Goal: Information Seeking & Learning: Understand process/instructions

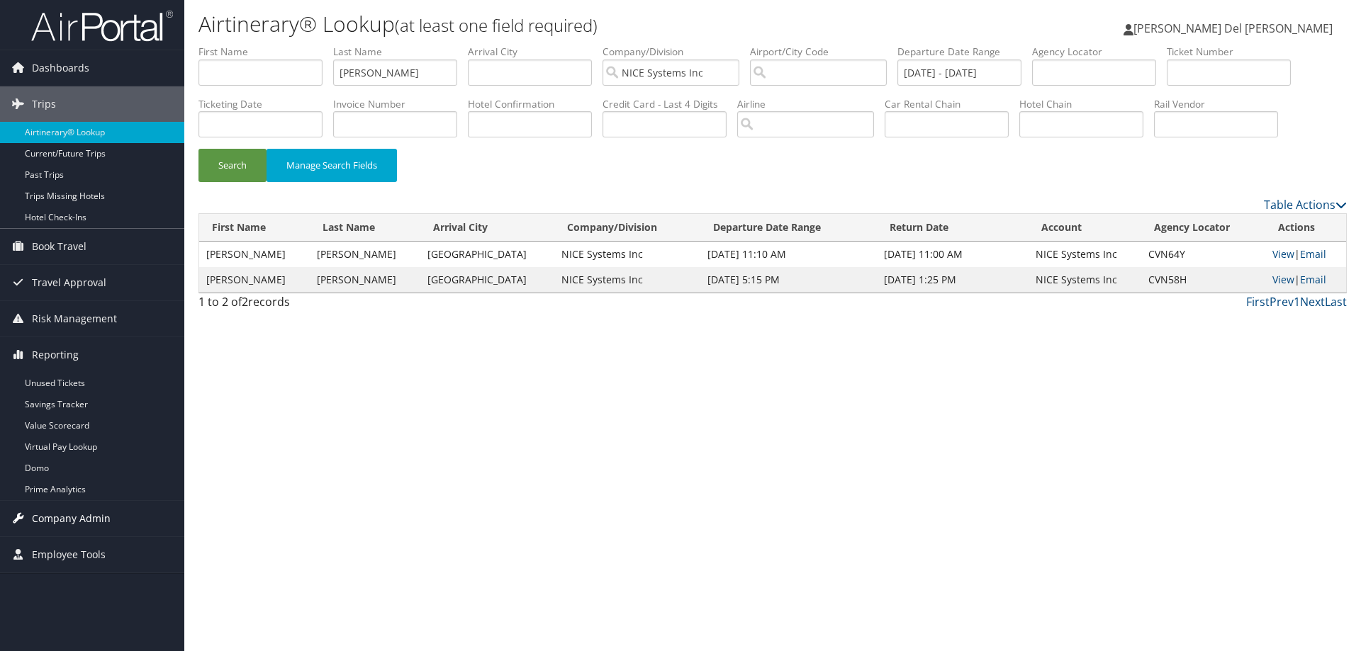
click at [59, 522] on span "Company Admin" at bounding box center [71, 518] width 79 height 35
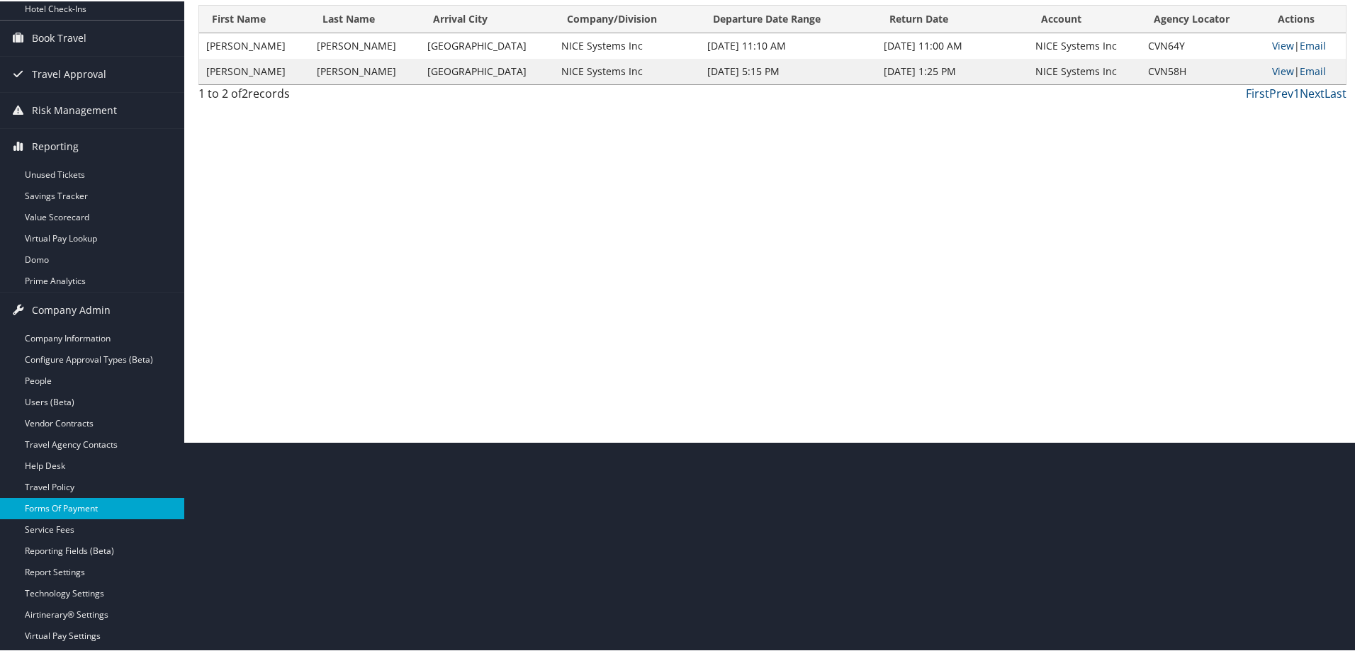
scroll to position [213, 0]
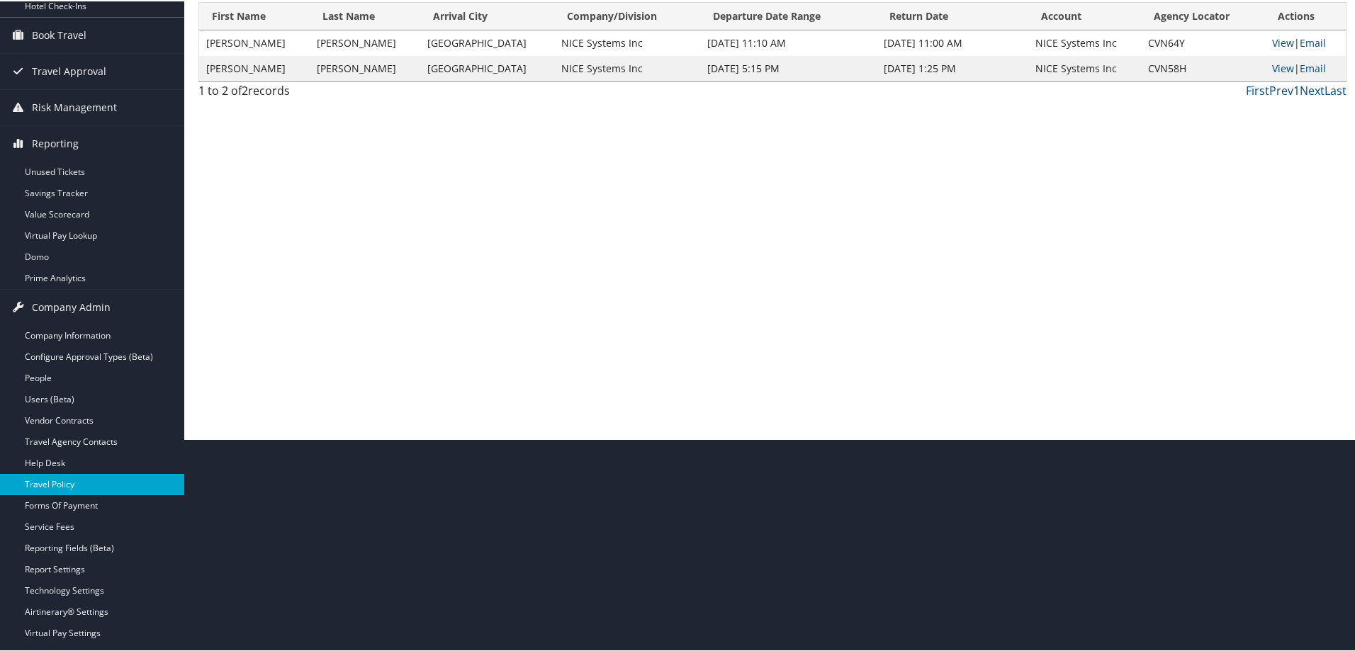
click at [66, 482] on link "Travel Policy" at bounding box center [92, 483] width 184 height 21
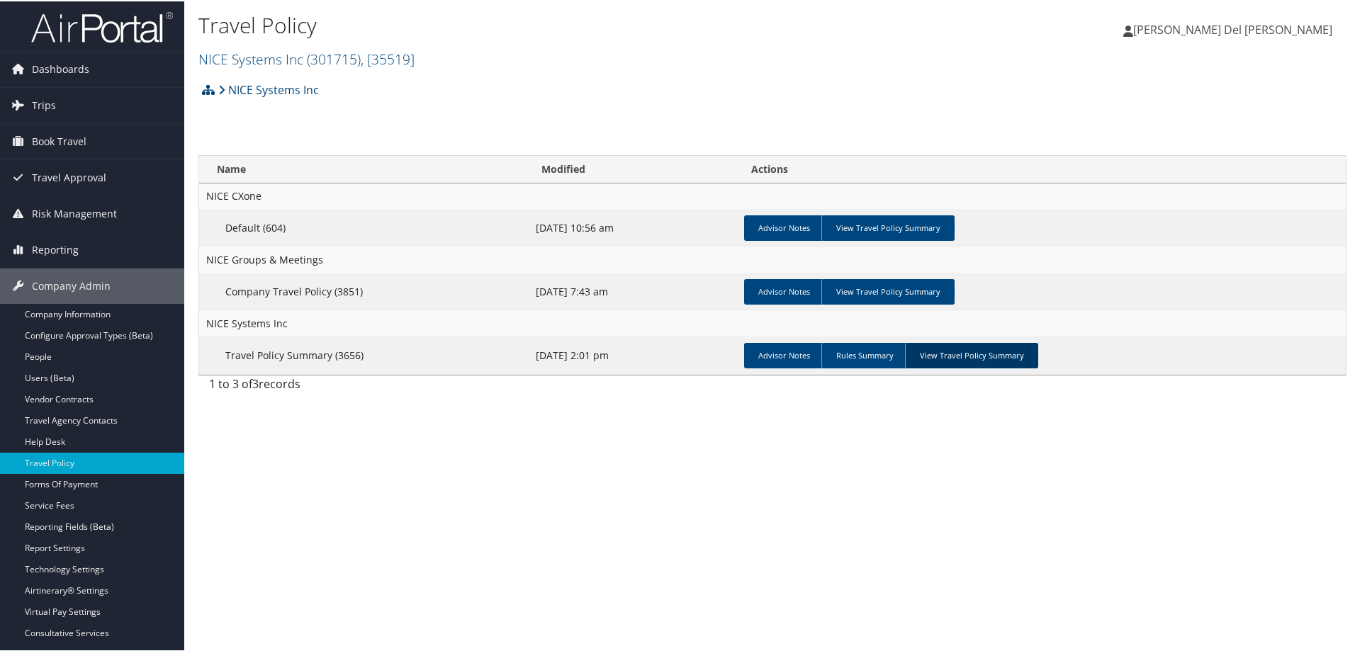
click at [985, 342] on link "View Travel Policy Summary" at bounding box center [971, 355] width 133 height 26
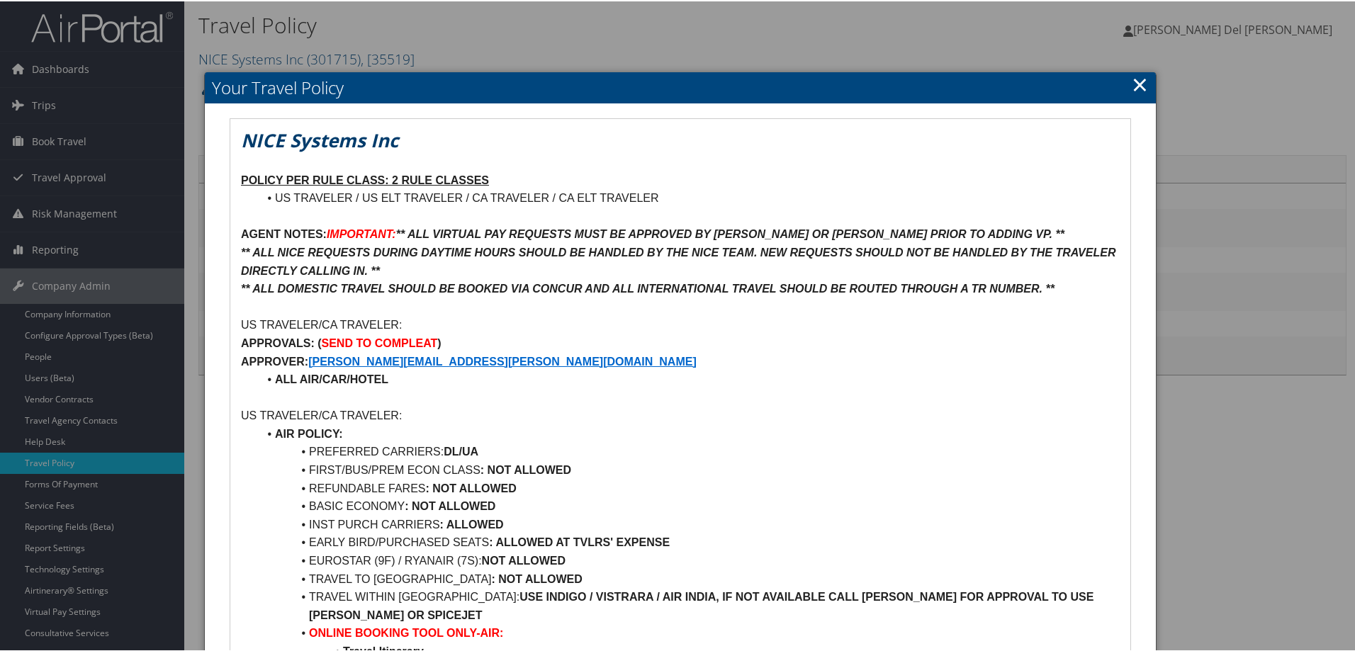
drag, startPoint x: 1141, startPoint y: 83, endPoint x: 1130, endPoint y: 84, distance: 11.4
click at [1141, 80] on link "×" at bounding box center [1140, 83] width 16 height 28
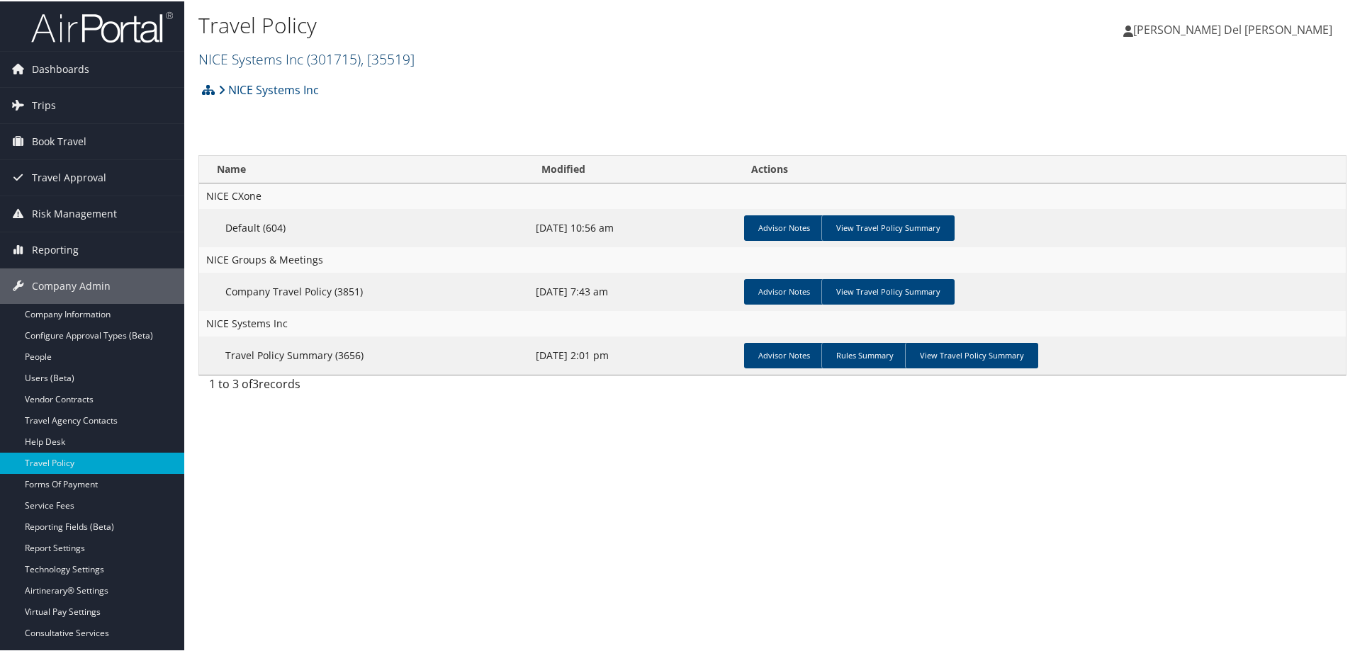
click at [336, 55] on span "( 301715 )" at bounding box center [334, 57] width 54 height 19
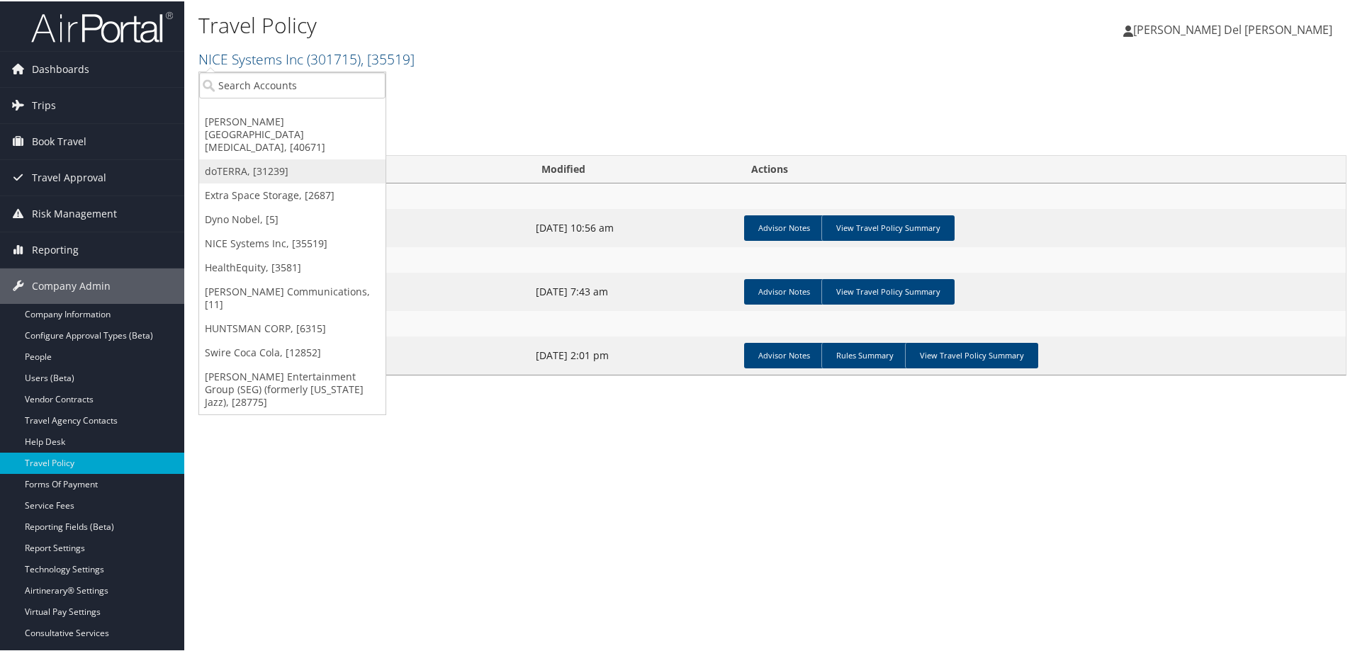
click at [250, 158] on link "doTERRA, [31239]" at bounding box center [292, 170] width 186 height 24
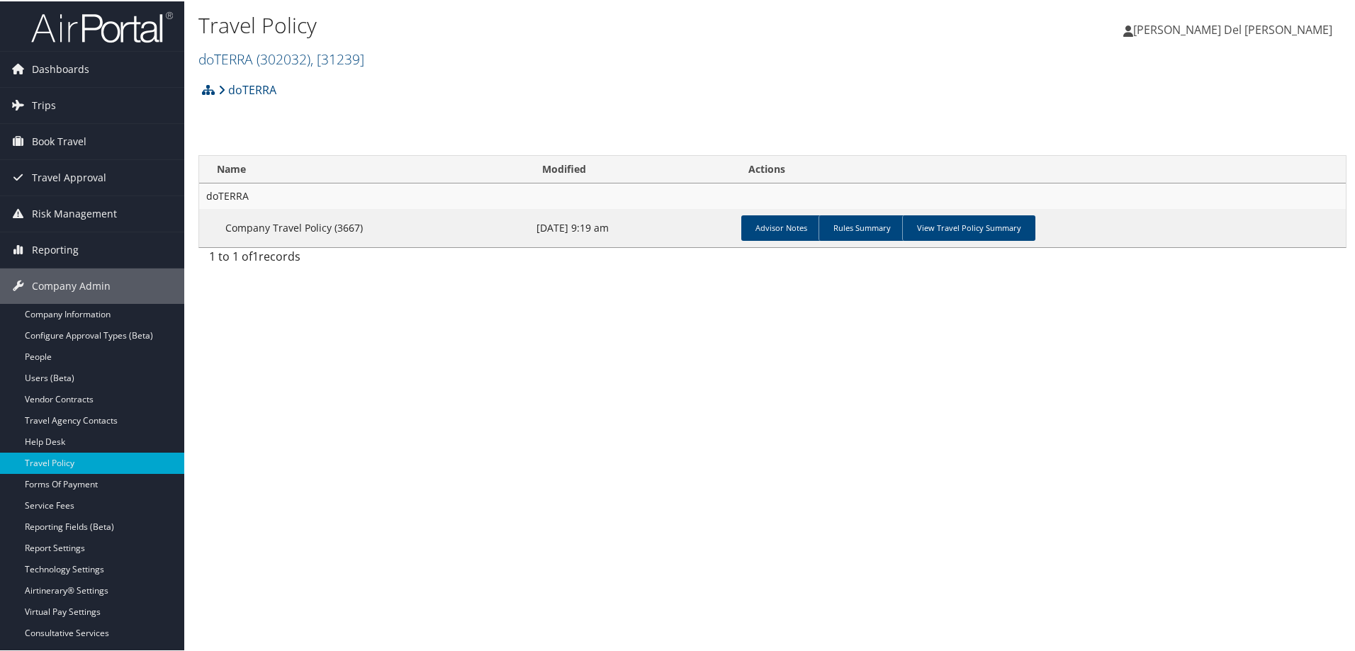
drag, startPoint x: 960, startPoint y: 219, endPoint x: 897, endPoint y: 252, distance: 71.3
click at [955, 220] on link "View Travel Policy Summary" at bounding box center [968, 227] width 133 height 26
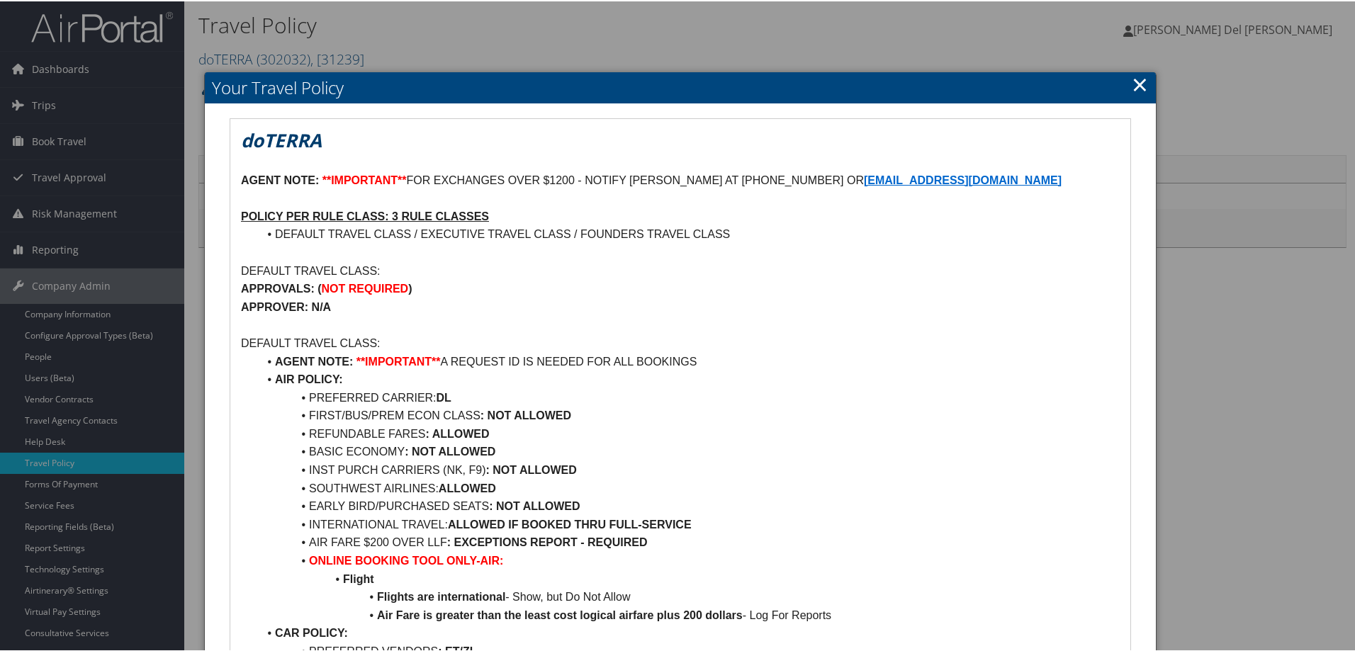
scroll to position [71, 0]
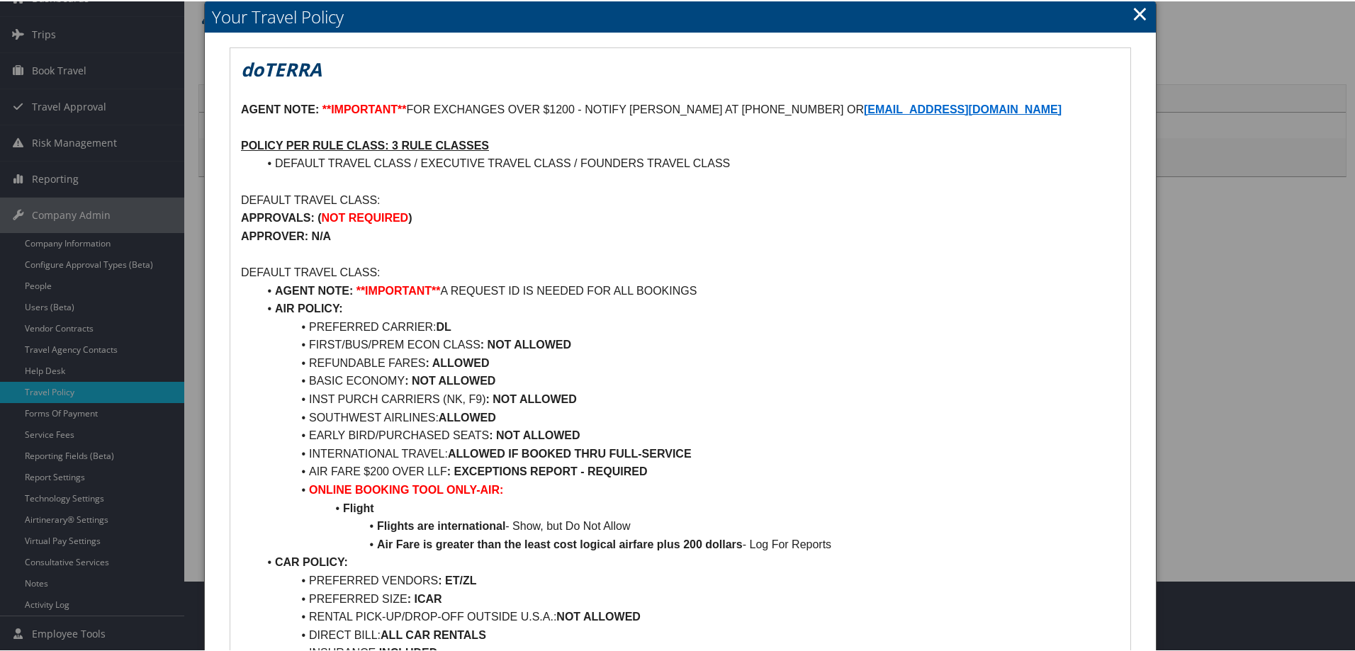
click at [1140, 10] on link "×" at bounding box center [1140, 12] width 16 height 28
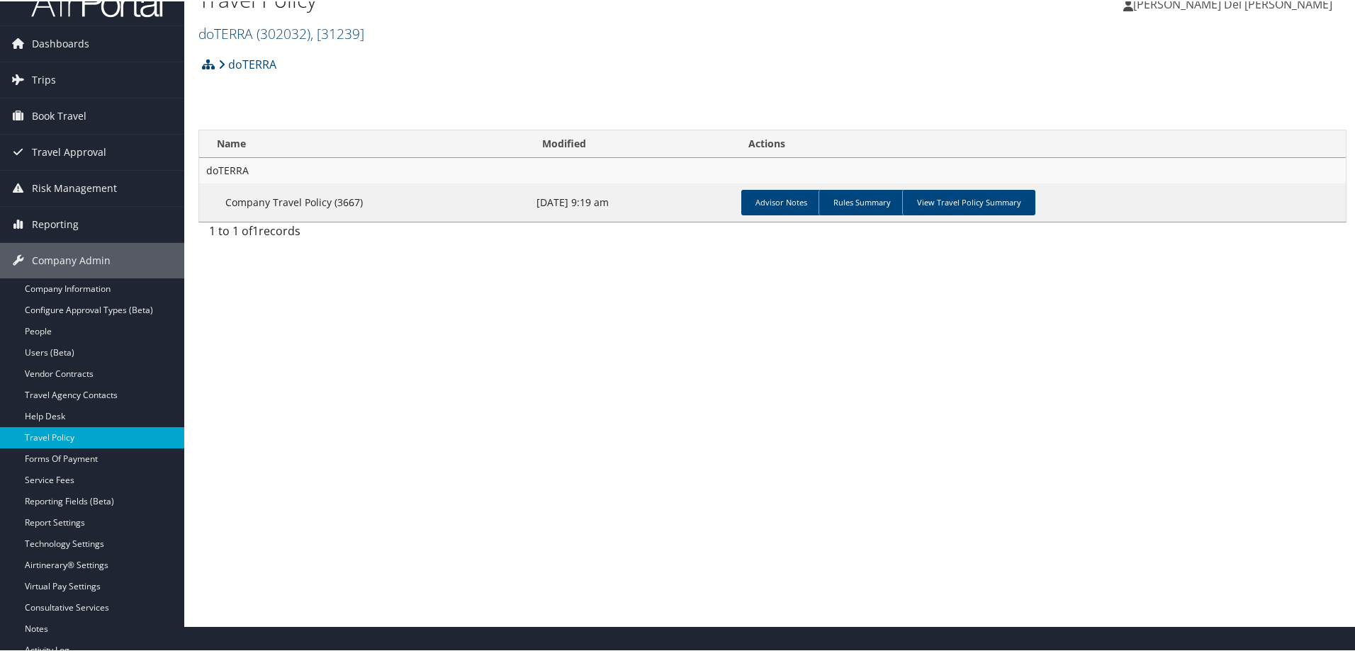
scroll to position [0, 0]
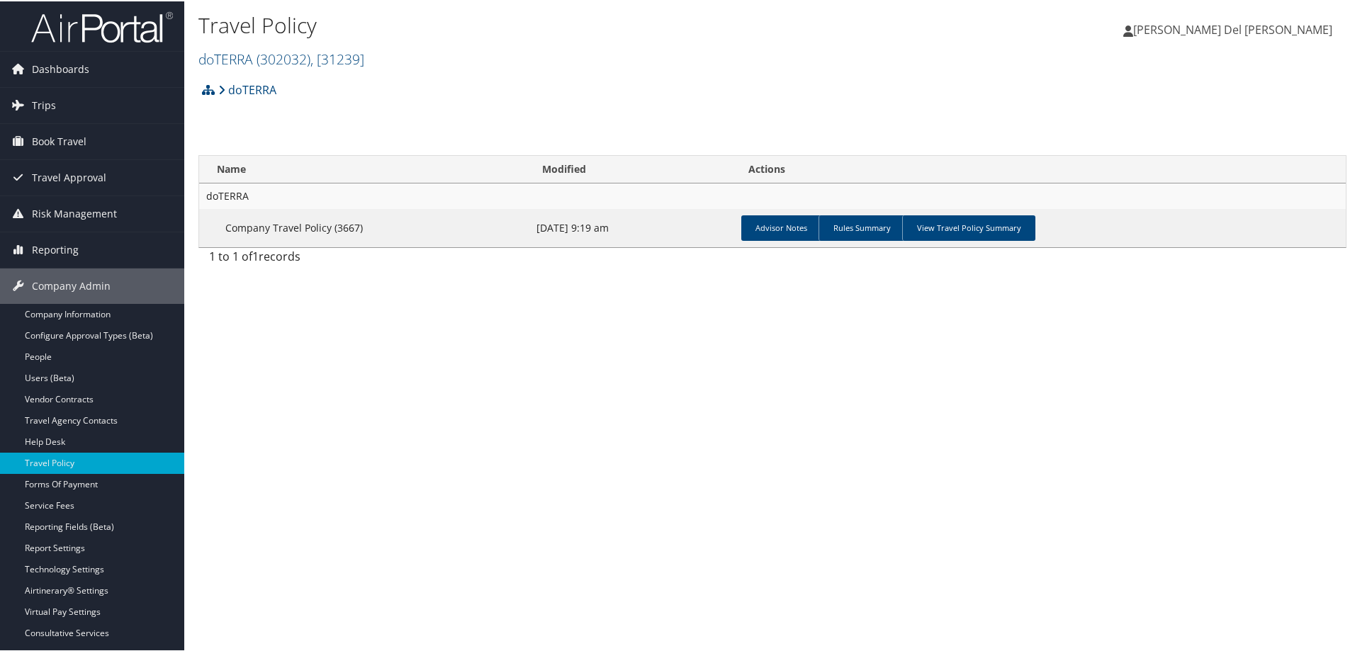
drag, startPoint x: 255, startPoint y: 60, endPoint x: 230, endPoint y: 72, distance: 27.6
click at [254, 60] on link "doTERRA ( 302032 ) , [ 31239 ]" at bounding box center [281, 57] width 166 height 19
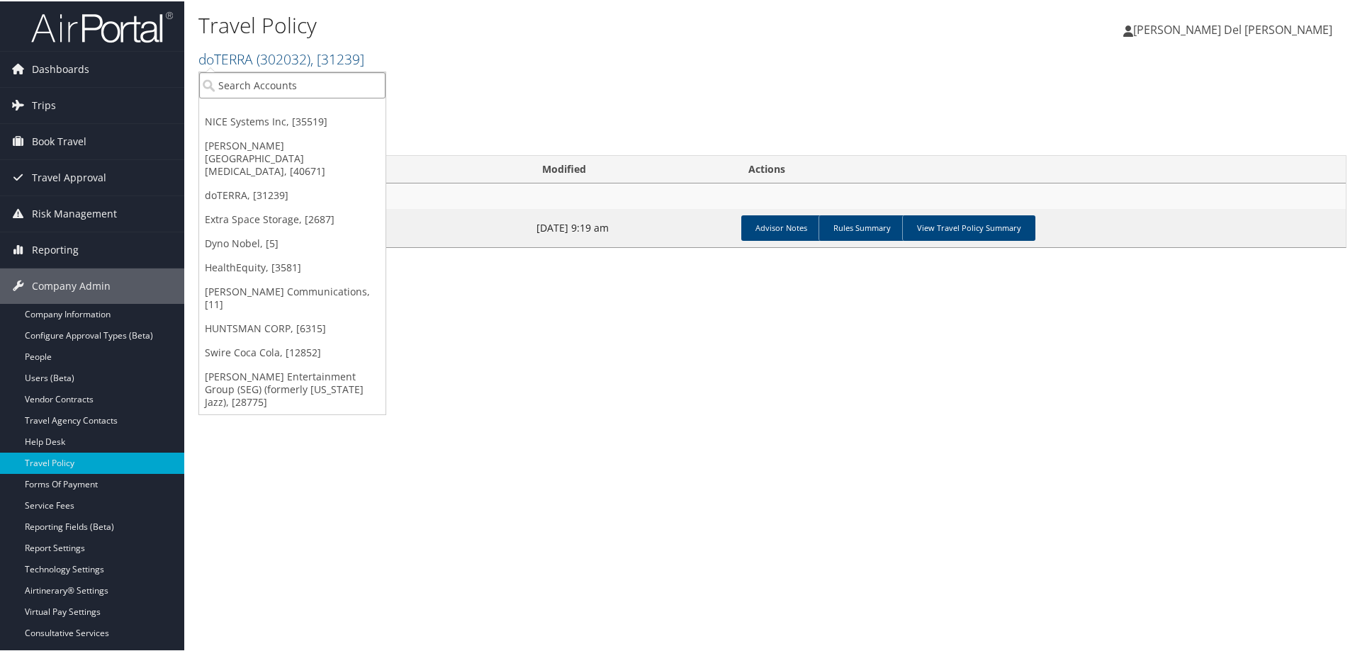
click at [250, 72] on input "search" at bounding box center [292, 84] width 186 height 26
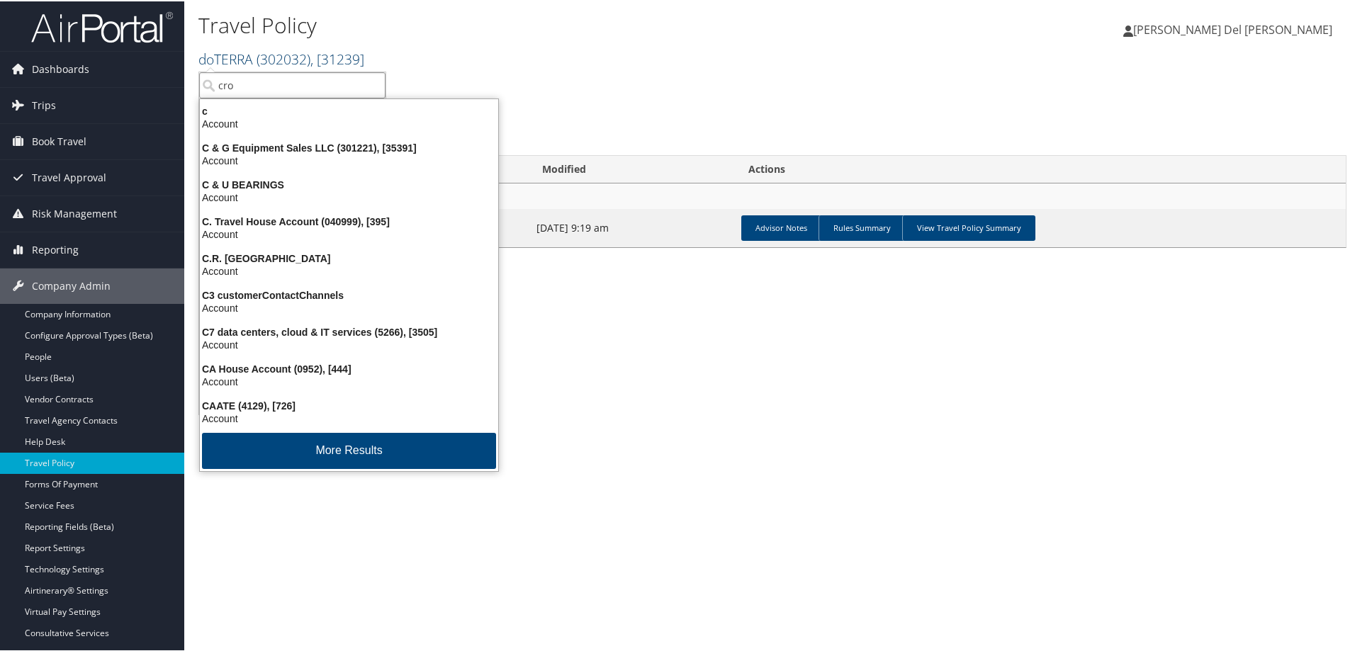
type input "croc"
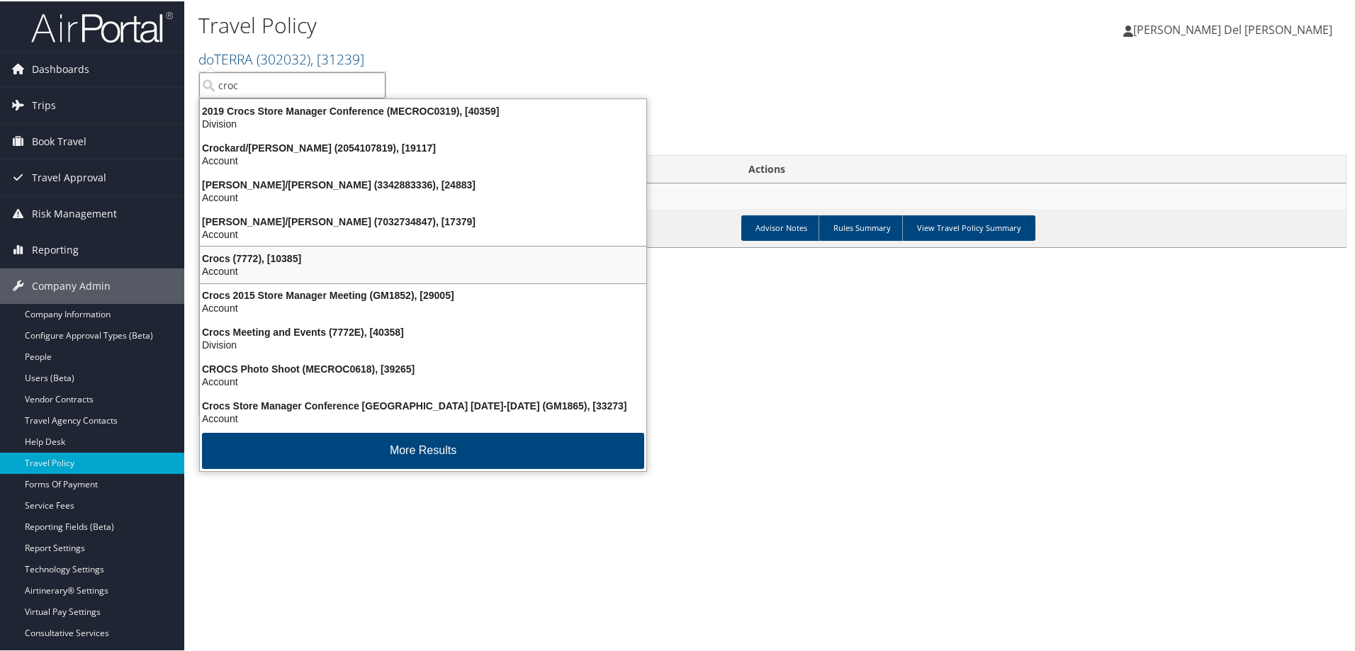
drag, startPoint x: 284, startPoint y: 260, endPoint x: 297, endPoint y: 262, distance: 12.9
click at [290, 261] on div "Crocs (7772), [10385]" at bounding box center [423, 257] width 464 height 13
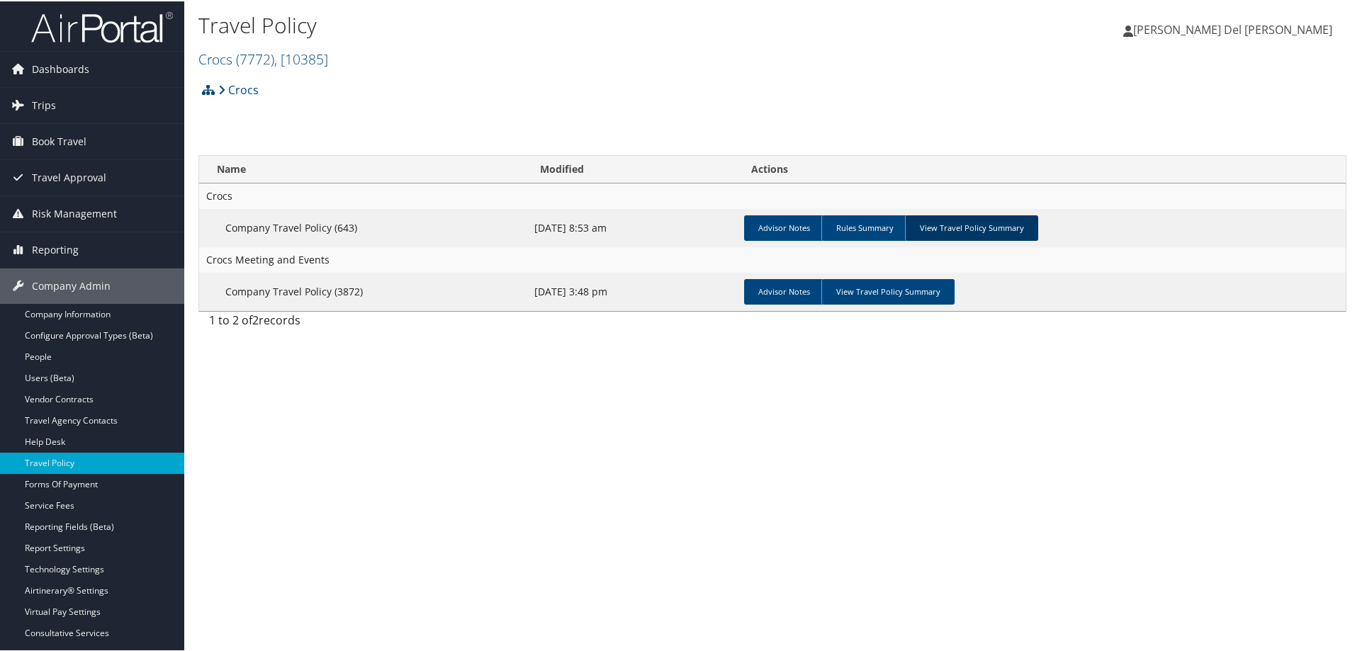
click at [963, 225] on link "View Travel Policy Summary" at bounding box center [971, 227] width 133 height 26
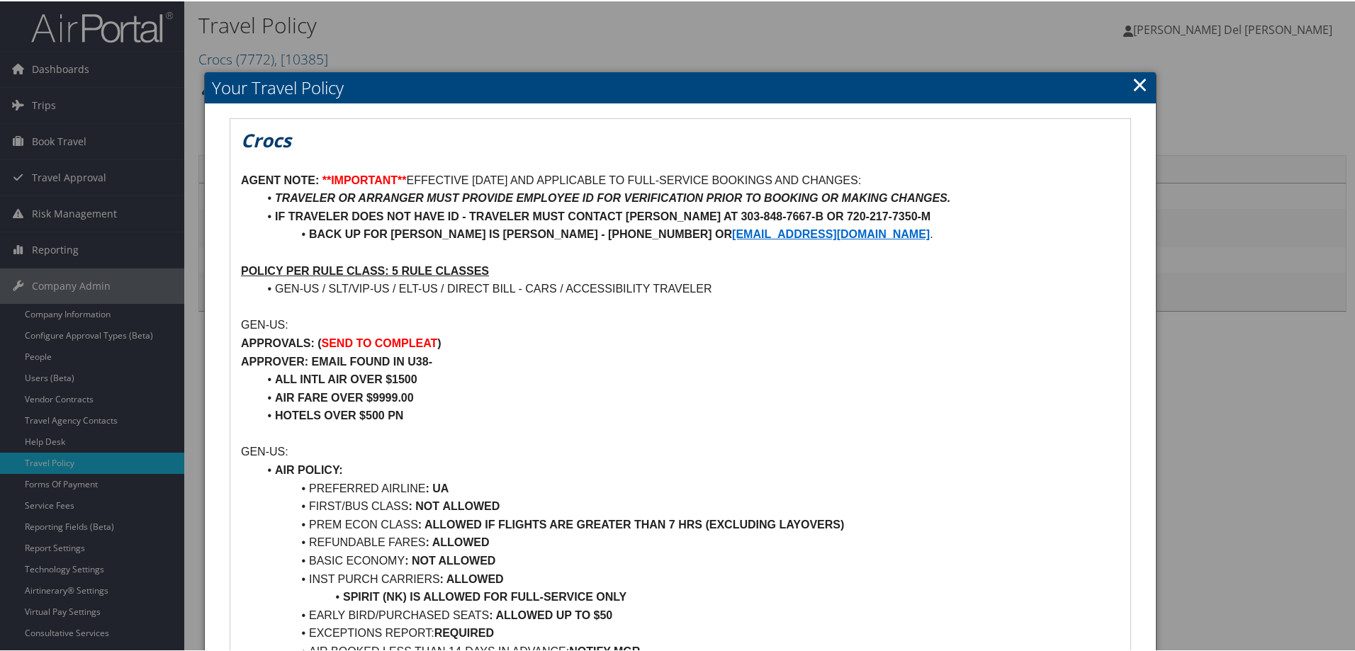
click at [1136, 91] on link "×" at bounding box center [1140, 83] width 16 height 28
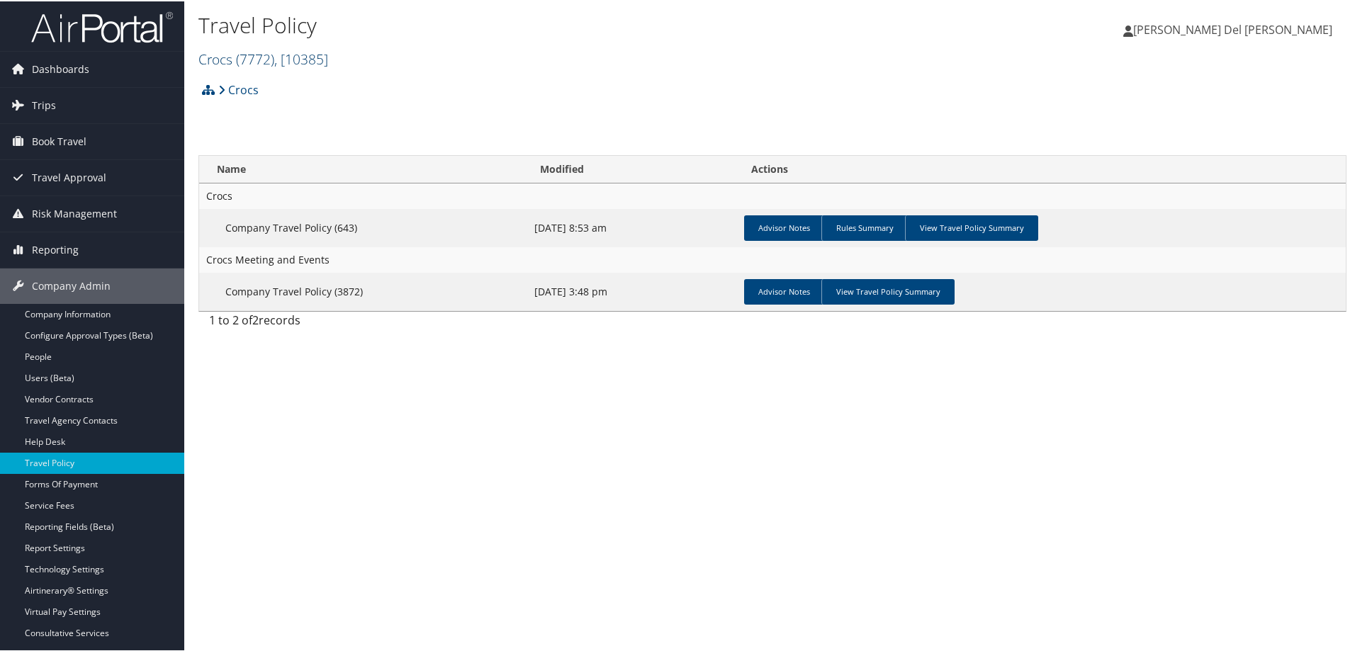
click at [258, 61] on span "( 7772 )" at bounding box center [255, 57] width 38 height 19
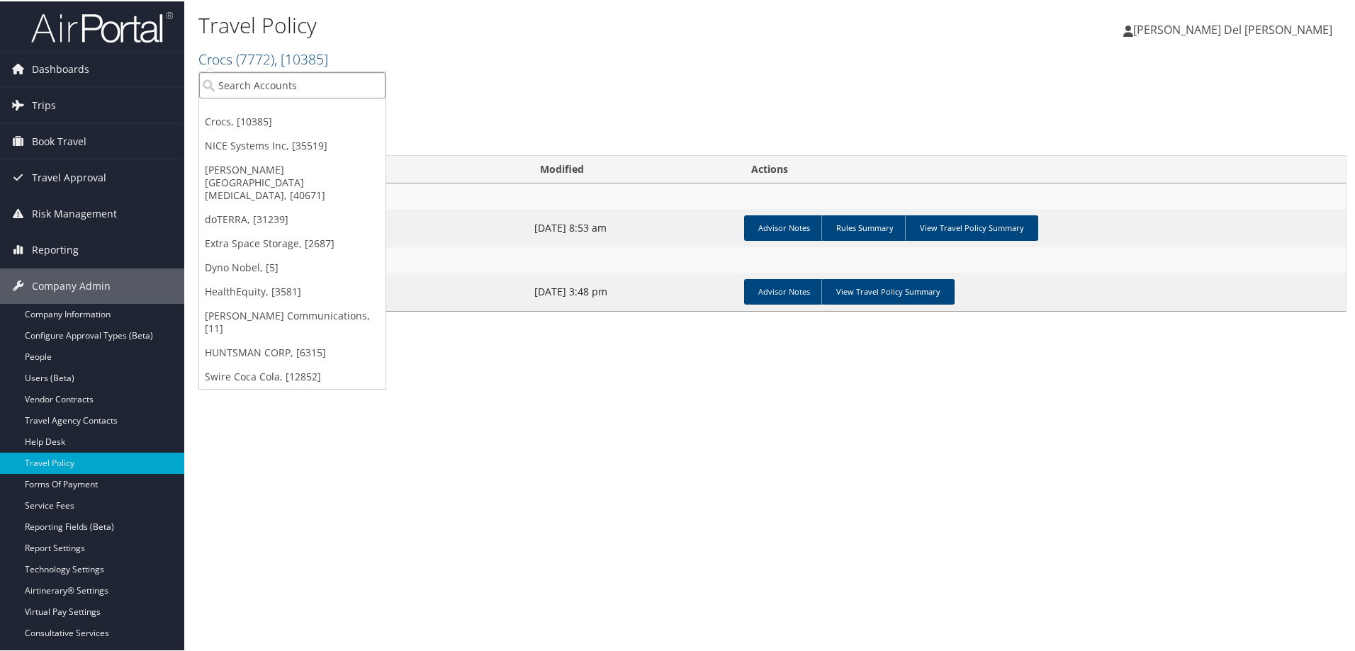
click at [264, 83] on input "search" at bounding box center [292, 84] width 186 height 26
type input "merit"
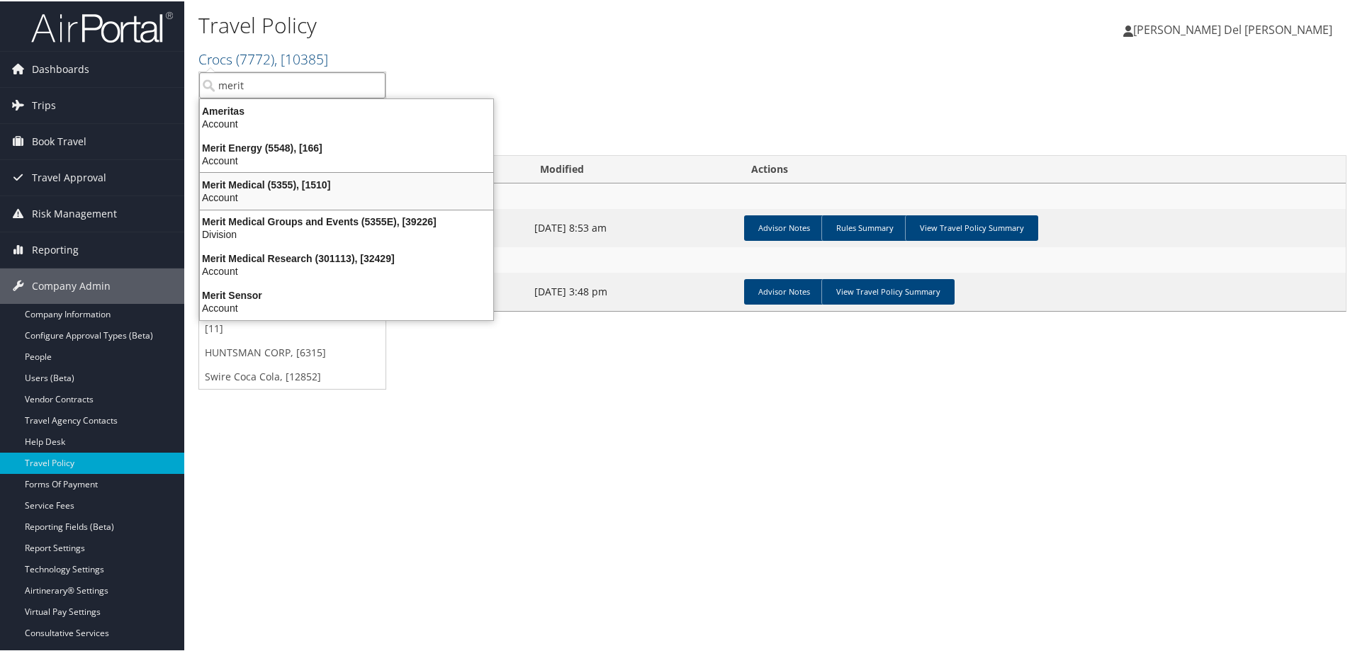
click at [279, 191] on div "Account" at bounding box center [346, 196] width 310 height 13
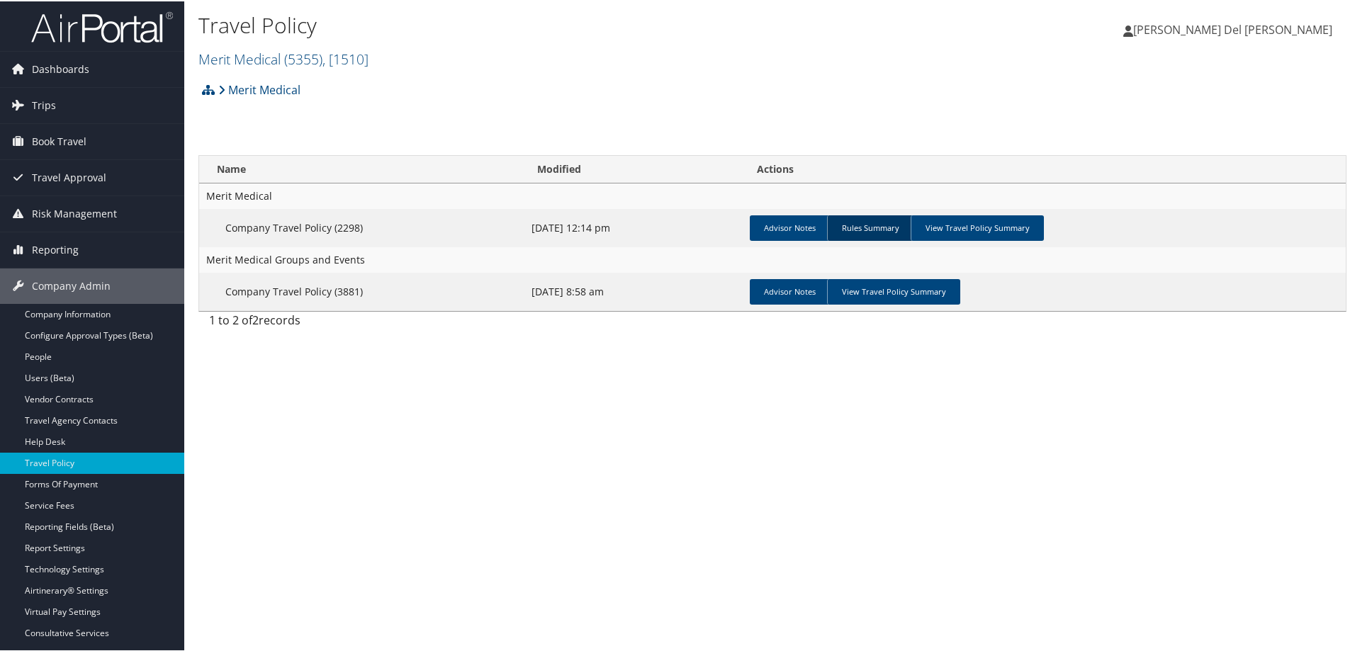
drag, startPoint x: 970, startPoint y: 228, endPoint x: 895, endPoint y: 232, distance: 75.3
click at [953, 224] on link "View Travel Policy Summary" at bounding box center [977, 227] width 133 height 26
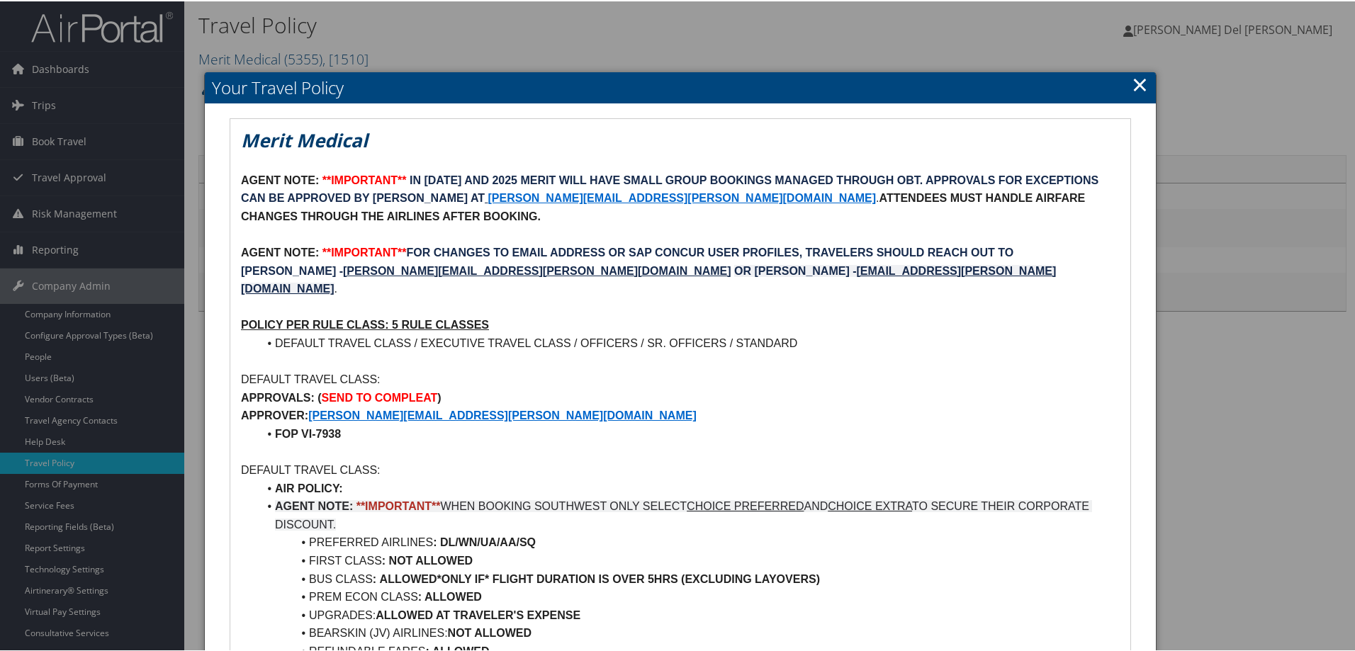
click at [1138, 87] on link "×" at bounding box center [1140, 83] width 16 height 28
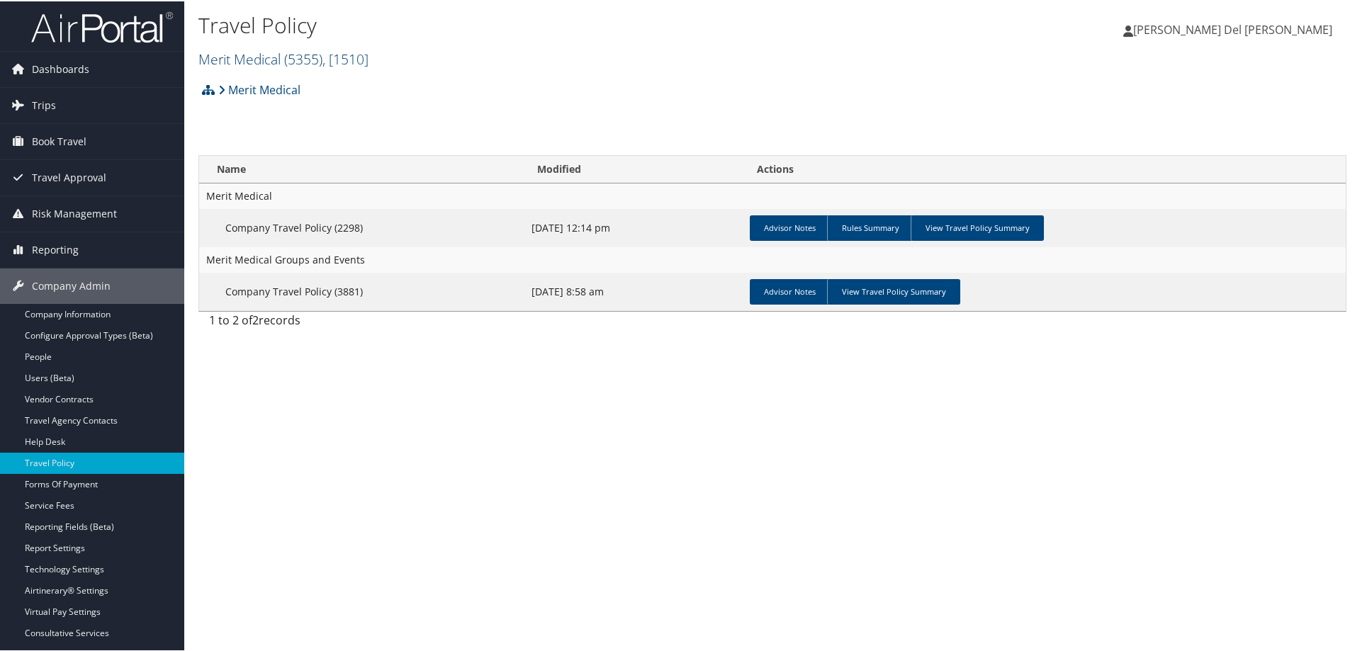
click at [241, 60] on link "Merit Medical ( 5355 ) , [ 1510 ]" at bounding box center [283, 57] width 170 height 19
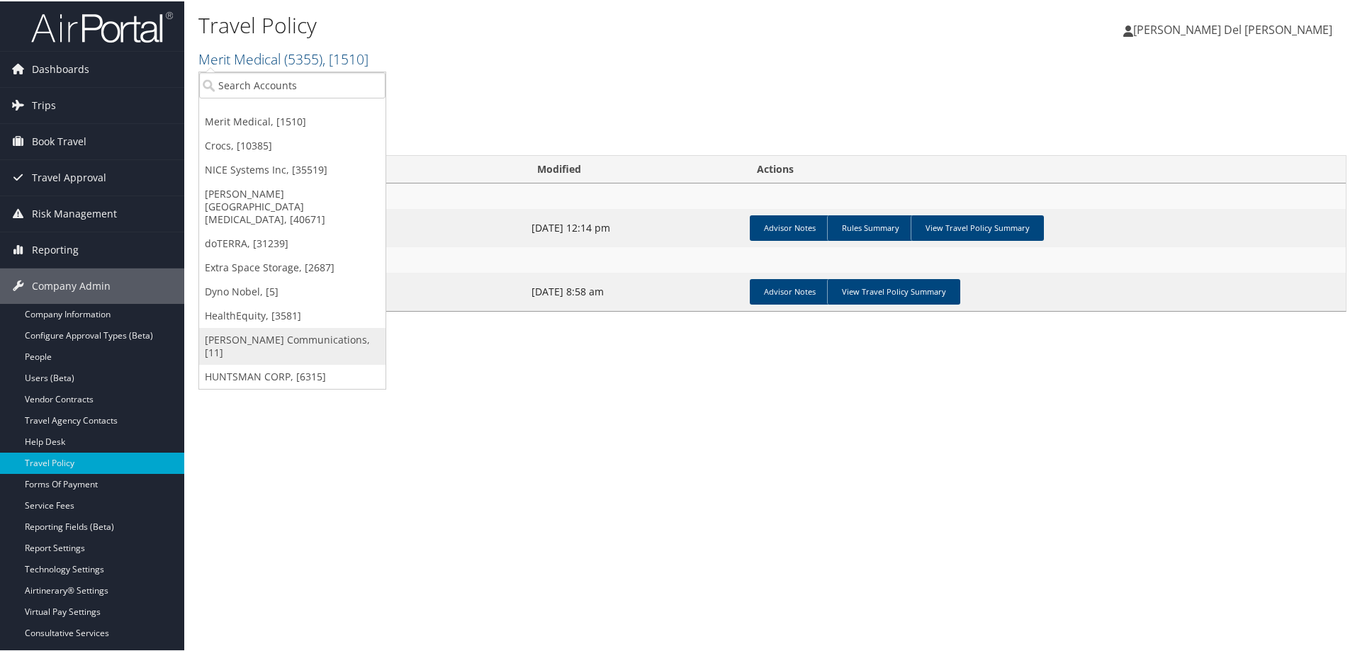
click at [310, 327] on link "[PERSON_NAME] Communications, [11]" at bounding box center [292, 345] width 186 height 37
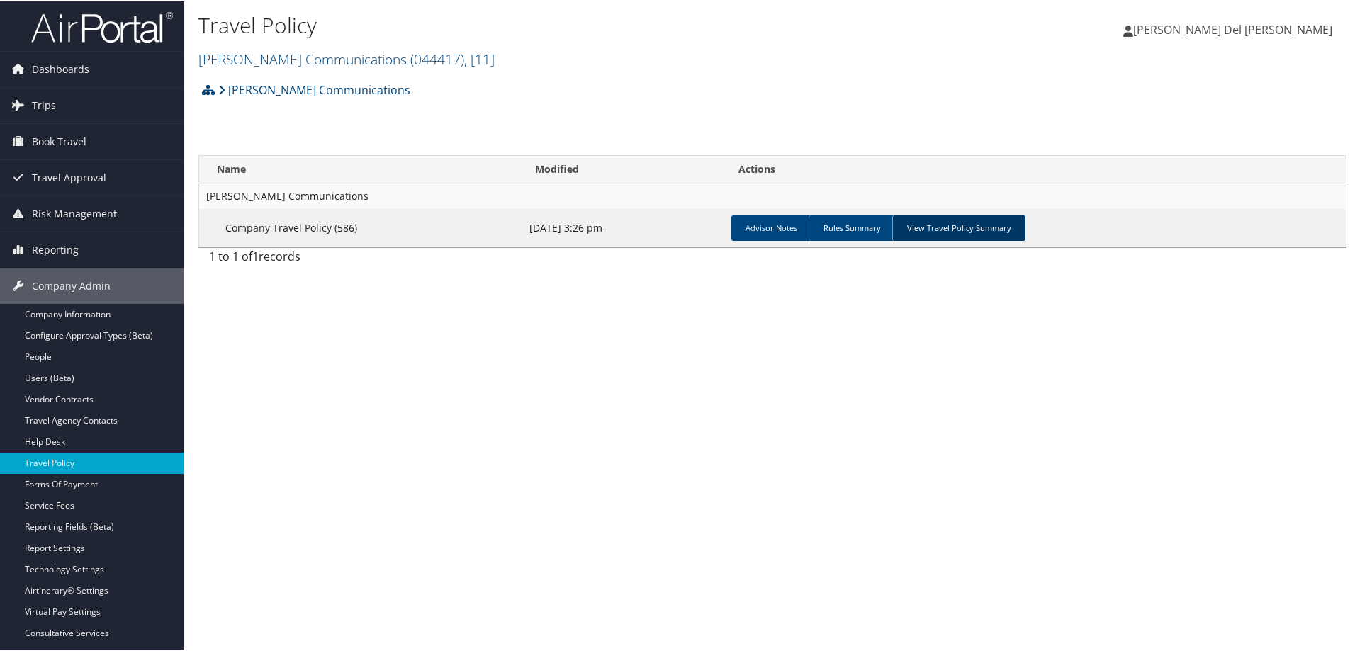
click at [950, 231] on link "View Travel Policy Summary" at bounding box center [958, 227] width 133 height 26
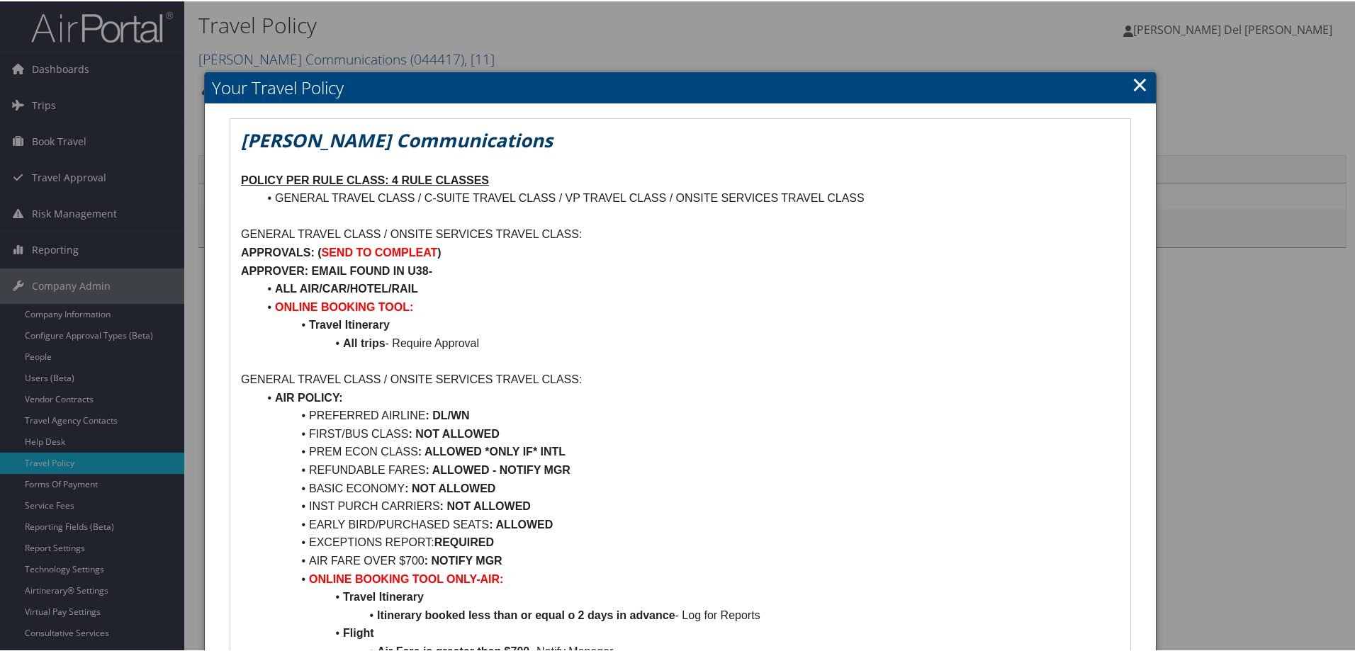
click at [1120, 89] on h2 "Your Travel Policy" at bounding box center [680, 86] width 951 height 31
click at [1132, 89] on link "×" at bounding box center [1140, 83] width 16 height 28
